Goal: Register for event/course

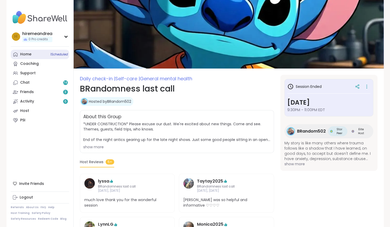
click at [35, 57] on link "Home 1 Scheduled" at bounding box center [40, 54] width 58 height 9
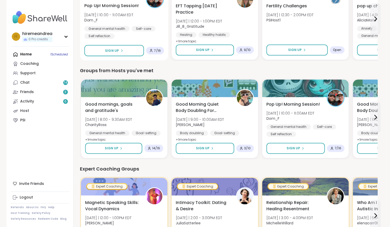
scroll to position [201, 0]
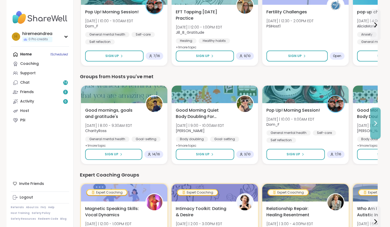
click at [375, 124] on icon at bounding box center [375, 123] width 2 height 4
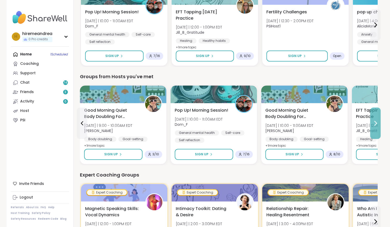
click at [375, 124] on icon at bounding box center [375, 123] width 2 height 4
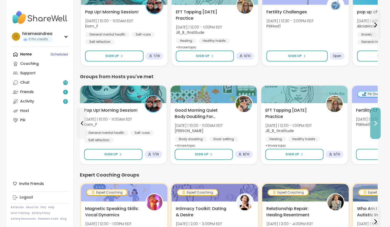
click at [375, 124] on icon at bounding box center [375, 123] width 2 height 4
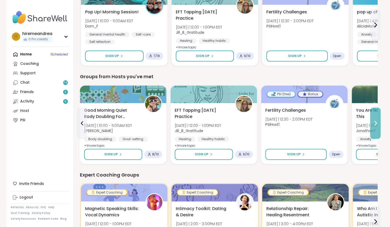
click at [375, 124] on icon at bounding box center [375, 123] width 2 height 4
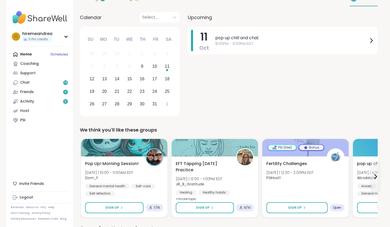
scroll to position [0, 0]
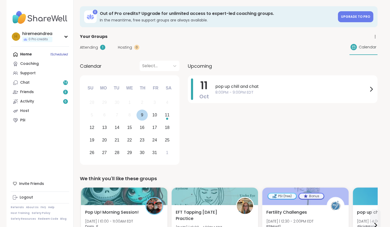
click at [142, 117] on div "9" at bounding box center [142, 115] width 2 height 7
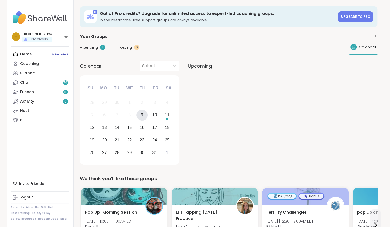
click at [140, 114] on div "9" at bounding box center [141, 115] width 11 height 11
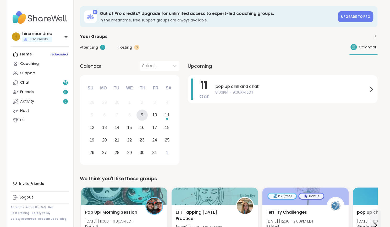
click at [143, 115] on div "9" at bounding box center [141, 115] width 11 height 11
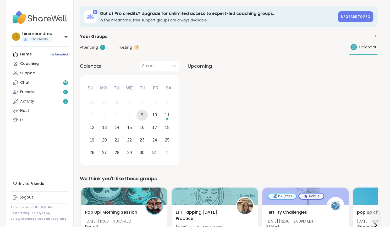
click at [143, 115] on div "9" at bounding box center [142, 115] width 2 height 7
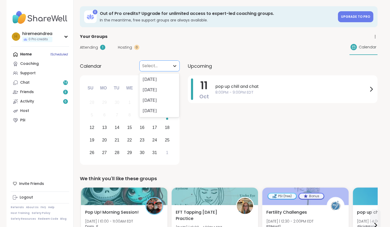
click at [172, 67] on icon at bounding box center [174, 65] width 5 height 5
click at [160, 84] on div "[DATE]" at bounding box center [159, 79] width 40 height 10
click at [144, 118] on div "9" at bounding box center [141, 115] width 11 height 11
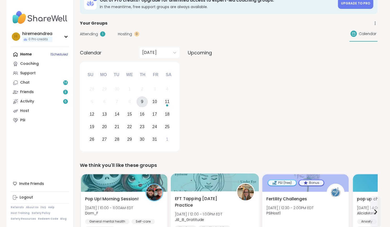
scroll to position [13, 0]
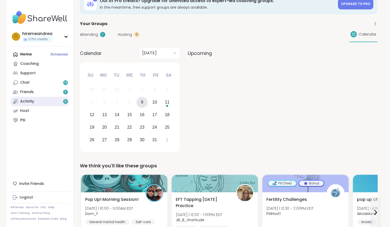
click at [48, 101] on link "Activity 6" at bounding box center [40, 101] width 58 height 9
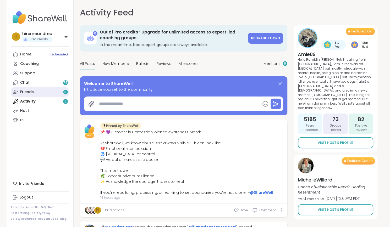
click at [47, 93] on link "Friends 3" at bounding box center [40, 91] width 58 height 9
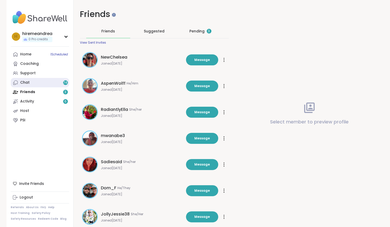
click at [47, 85] on link "Chat 74" at bounding box center [40, 82] width 58 height 9
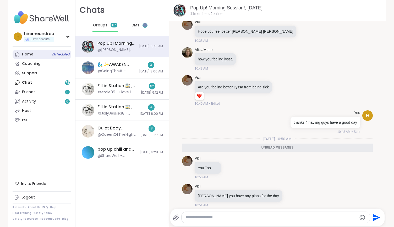
click at [39, 56] on link "Home 1 Scheduled" at bounding box center [42, 54] width 58 height 9
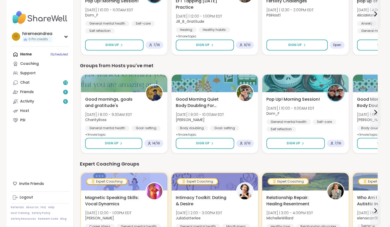
scroll to position [211, 0]
click at [373, 113] on icon at bounding box center [375, 112] width 6 height 6
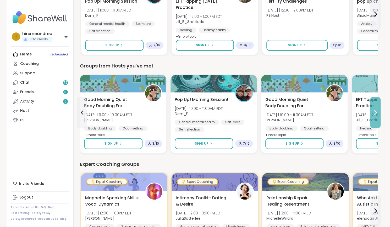
click at [373, 115] on icon at bounding box center [375, 112] width 6 height 6
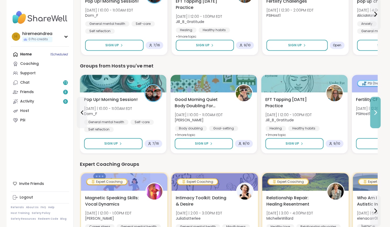
click at [373, 116] on button at bounding box center [375, 112] width 10 height 31
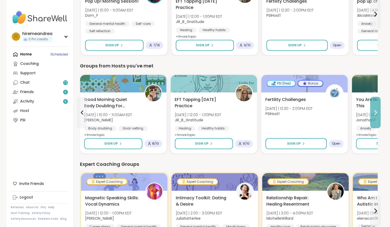
click at [373, 116] on button at bounding box center [375, 112] width 10 height 31
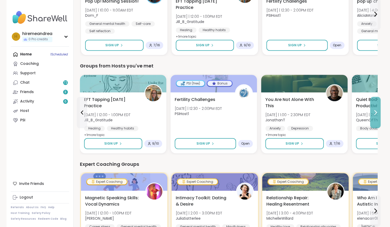
click at [373, 116] on button at bounding box center [375, 112] width 10 height 31
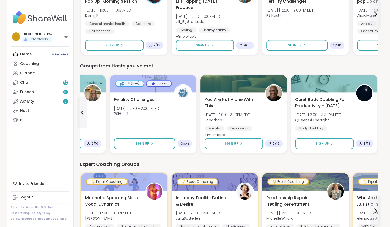
click at [373, 116] on div "Quiet Body Doubling For Productivity - [DATE] [DATE] | 2:00 - 3:30PM EDT QueenO…" at bounding box center [334, 114] width 78 height 35
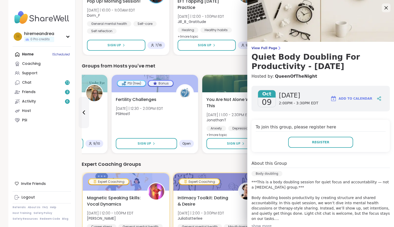
click at [383, 8] on icon at bounding box center [386, 7] width 7 height 7
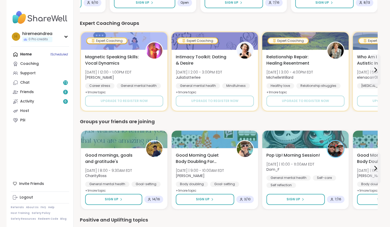
scroll to position [355, 0]
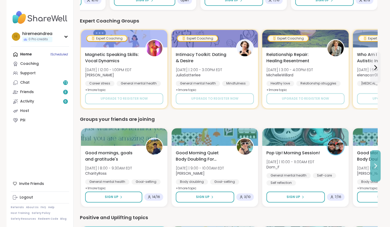
click at [373, 168] on icon at bounding box center [375, 166] width 6 height 6
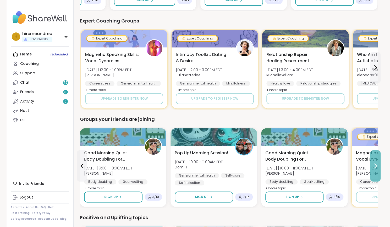
click at [373, 168] on icon at bounding box center [375, 166] width 6 height 6
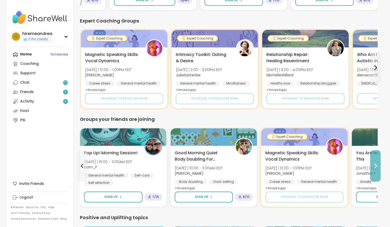
click at [373, 169] on icon at bounding box center [375, 166] width 6 height 6
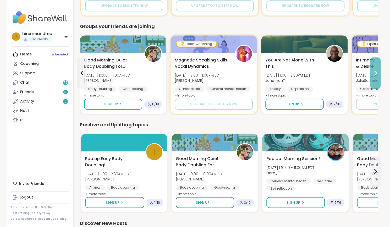
scroll to position [448, 0]
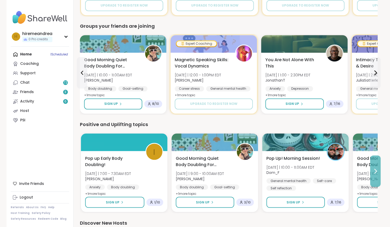
click at [376, 173] on icon at bounding box center [375, 171] width 6 height 6
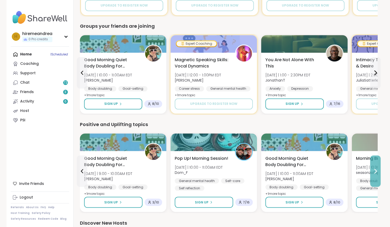
click at [376, 173] on icon at bounding box center [375, 171] width 6 height 6
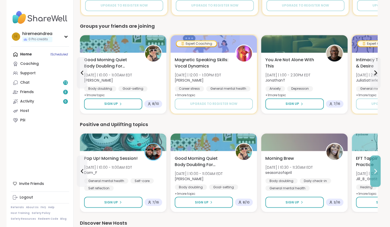
click at [376, 174] on icon at bounding box center [375, 171] width 6 height 6
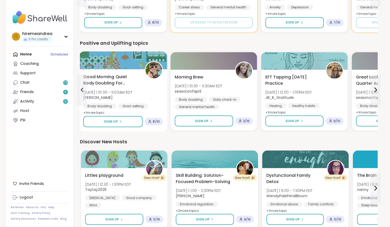
scroll to position [529, 0]
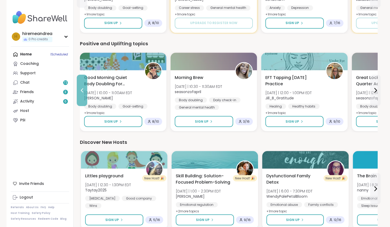
click at [81, 93] on button at bounding box center [82, 90] width 10 height 31
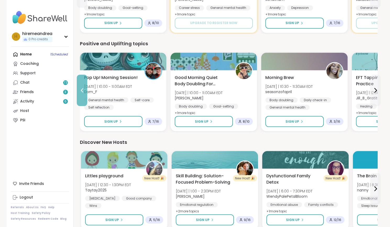
click at [81, 93] on button at bounding box center [82, 90] width 10 height 31
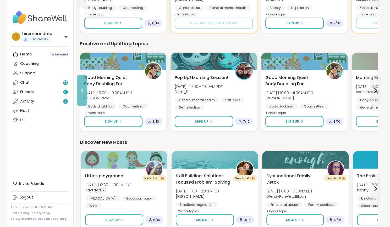
click at [80, 94] on button at bounding box center [82, 90] width 10 height 31
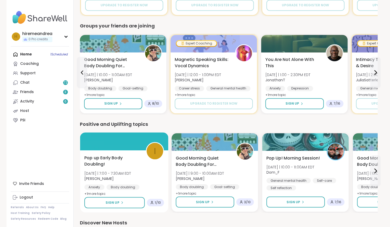
scroll to position [447, 0]
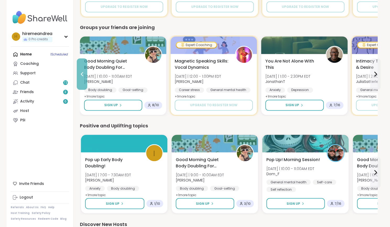
click at [85, 74] on icon at bounding box center [82, 74] width 6 height 6
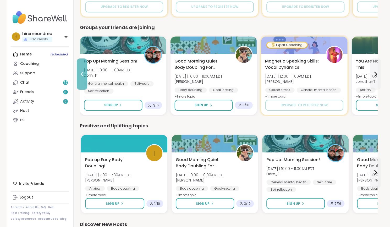
click at [85, 74] on icon at bounding box center [82, 74] width 6 height 6
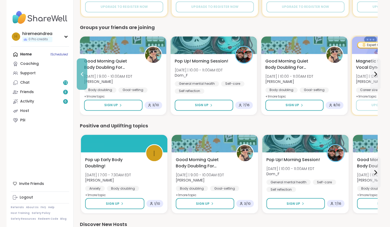
click at [84, 75] on icon at bounding box center [82, 74] width 6 height 6
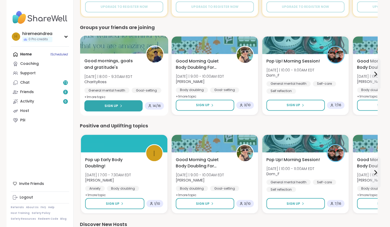
click at [111, 104] on span "Sign Up" at bounding box center [111, 105] width 14 height 5
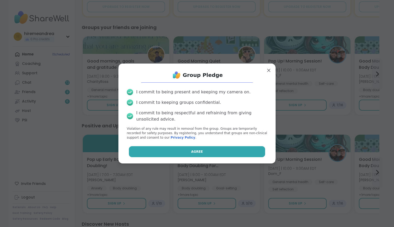
click at [191, 152] on span "Agree" at bounding box center [197, 151] width 12 height 5
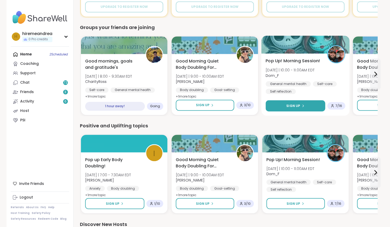
scroll to position [0, 0]
click at [301, 102] on button "Sign Up" at bounding box center [294, 105] width 59 height 11
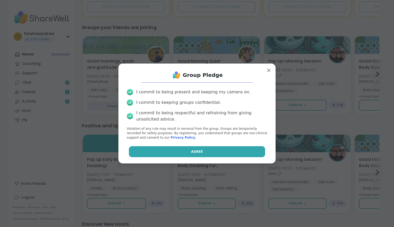
click at [208, 153] on button "Agree" at bounding box center [197, 151] width 136 height 11
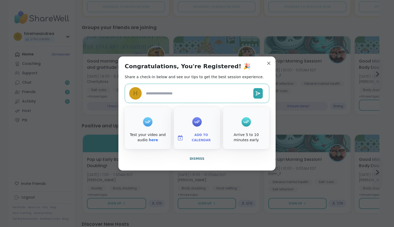
type textarea "*"
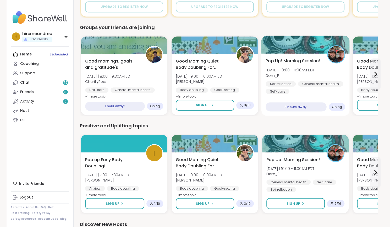
click at [286, 92] on div "Self-care" at bounding box center [277, 91] width 24 height 5
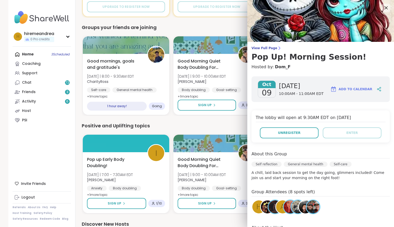
click at [220, 128] on div "Positive and Uplifting topics" at bounding box center [230, 125] width 297 height 7
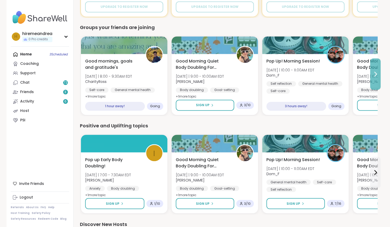
click at [372, 80] on button at bounding box center [375, 73] width 10 height 31
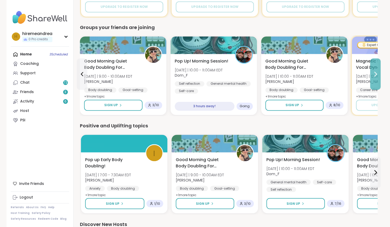
click at [372, 80] on button at bounding box center [375, 73] width 10 height 31
